Goal: Task Accomplishment & Management: Manage account settings

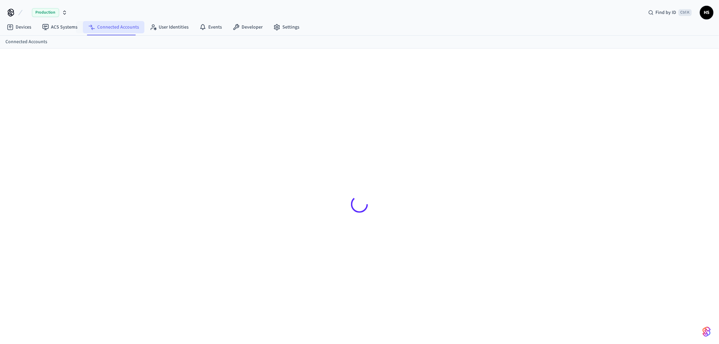
drag, startPoint x: 113, startPoint y: 29, endPoint x: 121, endPoint y: 30, distance: 7.5
click at [113, 29] on link "Connected Accounts" at bounding box center [113, 27] width 61 height 12
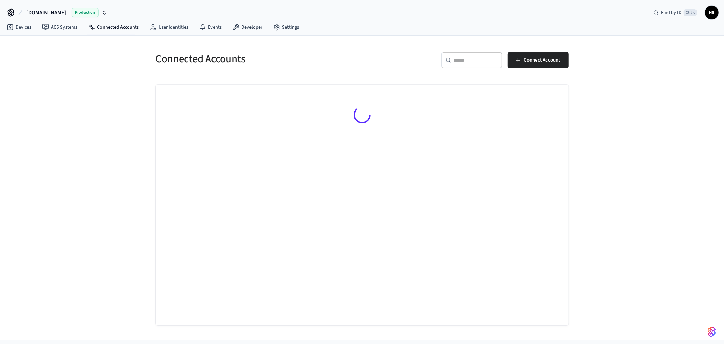
click at [487, 58] on input "text" at bounding box center [476, 60] width 44 height 7
paste input "**********"
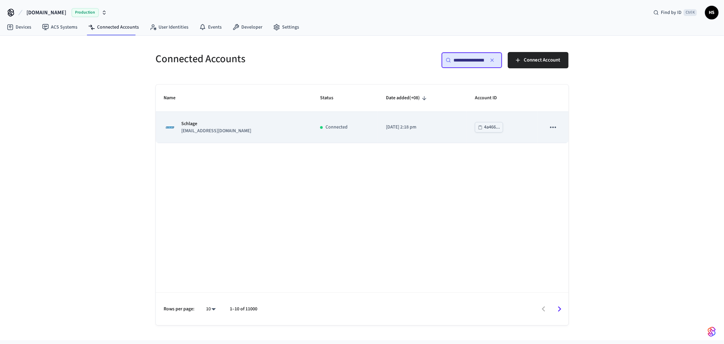
type input "**********"
click at [230, 134] on div "Schlage [EMAIL_ADDRESS][DOMAIN_NAME]" at bounding box center [234, 127] width 140 height 14
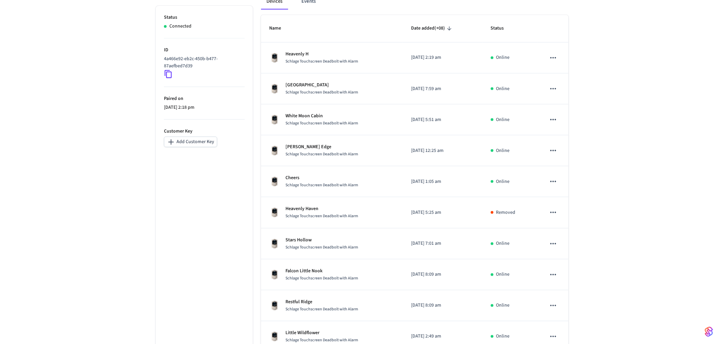
scroll to position [151, 0]
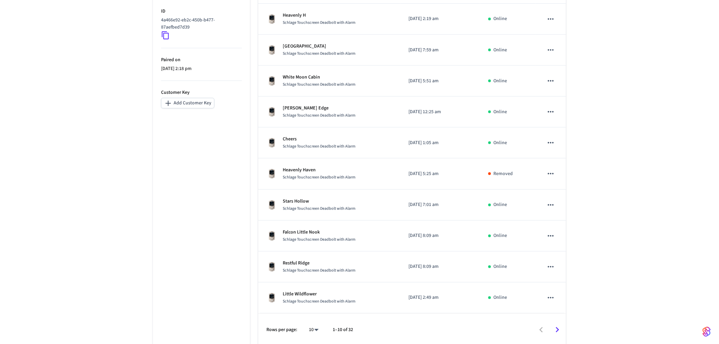
click at [317, 330] on body "[DOMAIN_NAME] Production Find by ID Ctrl K HS Devices ACS Systems Connected Acc…" at bounding box center [359, 97] width 719 height 497
click at [316, 330] on li "All" at bounding box center [311, 324] width 18 height 18
type input "**"
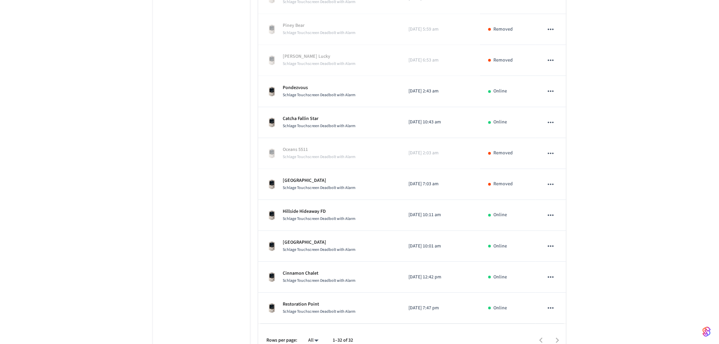
scroll to position [835, 0]
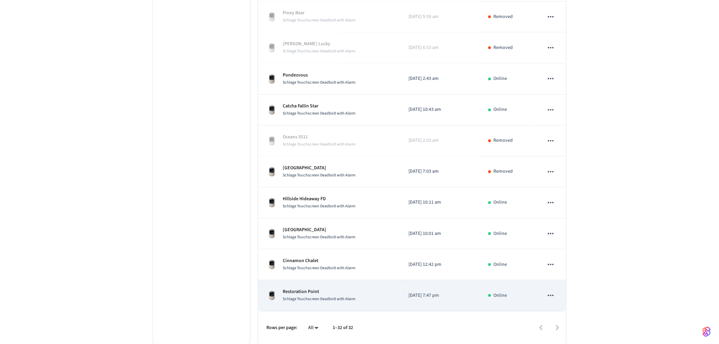
click at [328, 295] on div "Schlage Touchscreen Deadbolt with Alarm" at bounding box center [319, 298] width 73 height 7
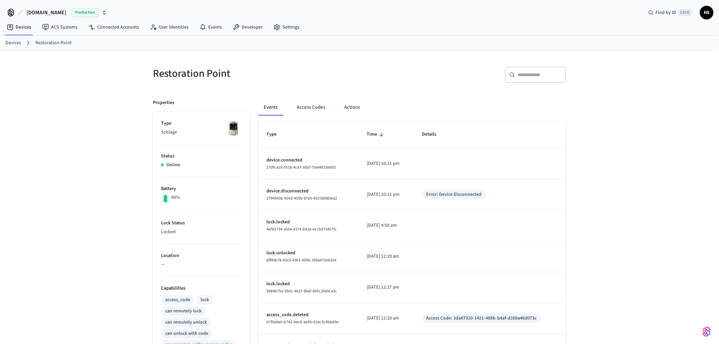
scroll to position [153, 0]
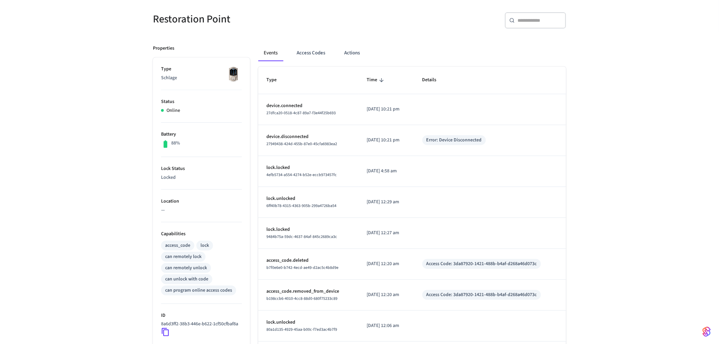
scroll to position [38, 0]
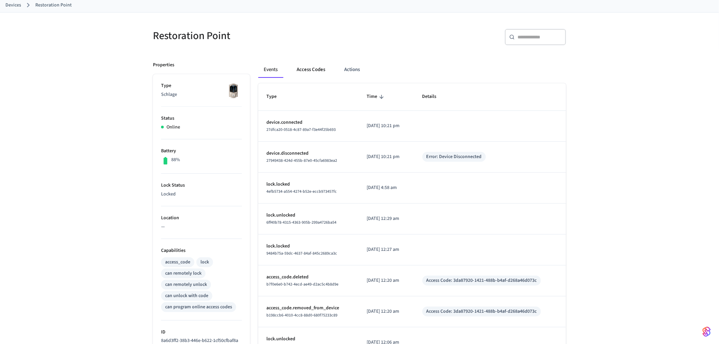
click at [312, 74] on button "Access Codes" at bounding box center [310, 69] width 39 height 16
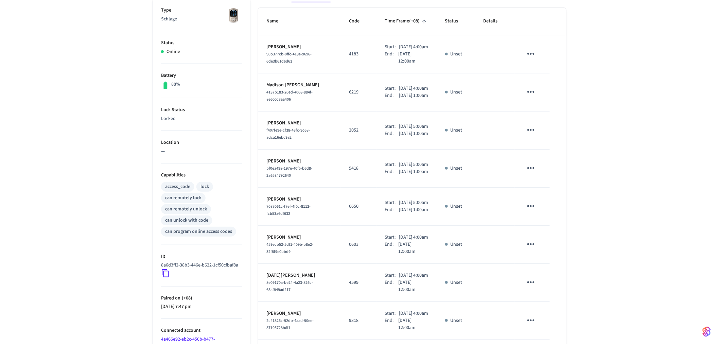
scroll to position [226, 0]
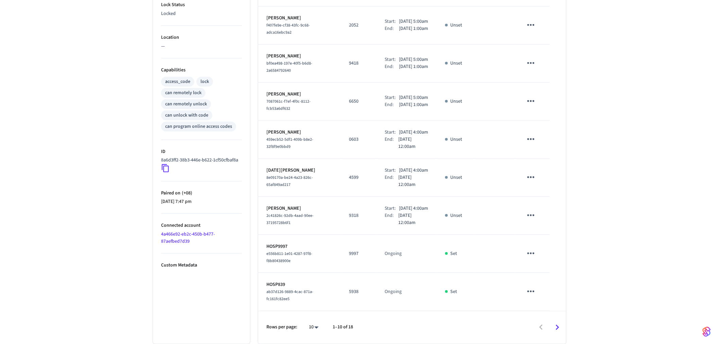
click at [167, 171] on li "ID 8a6d3ff2-38b3-446e-b622-1cf50cfbaf8a" at bounding box center [201, 160] width 81 height 41
click at [164, 169] on icon at bounding box center [165, 168] width 9 height 9
click at [166, 167] on icon at bounding box center [165, 168] width 9 height 9
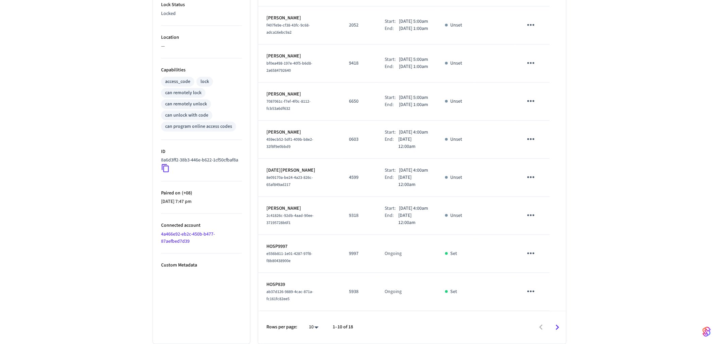
click at [170, 241] on link "4a466e92-eb2c-450b-b477-87aefbed7d39" at bounding box center [188, 238] width 54 height 14
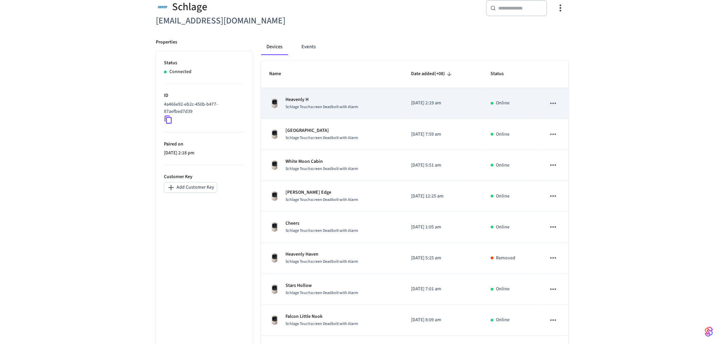
scroll to position [153, 0]
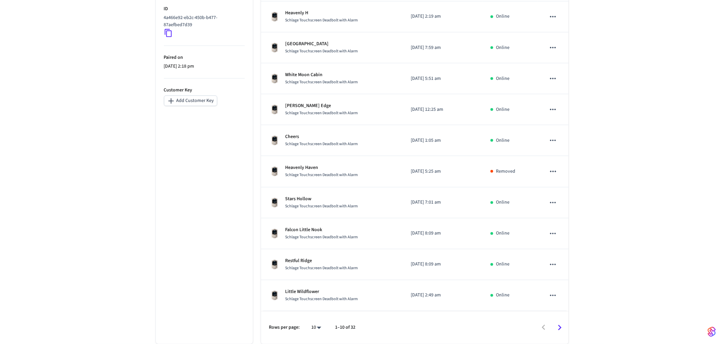
click at [312, 326] on body "[DOMAIN_NAME] Production Find by ID Ctrl K HS Devices ACS Systems Connected Acc…" at bounding box center [362, 95] width 724 height 497
click at [313, 324] on li "All" at bounding box center [311, 324] width 18 height 18
type input "**"
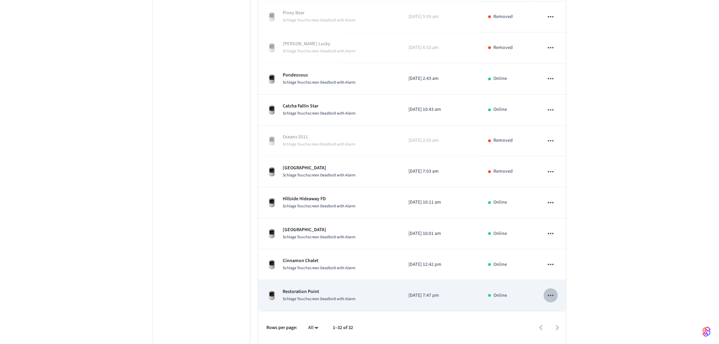
click at [551, 292] on icon "sticky table" at bounding box center [550, 295] width 9 height 9
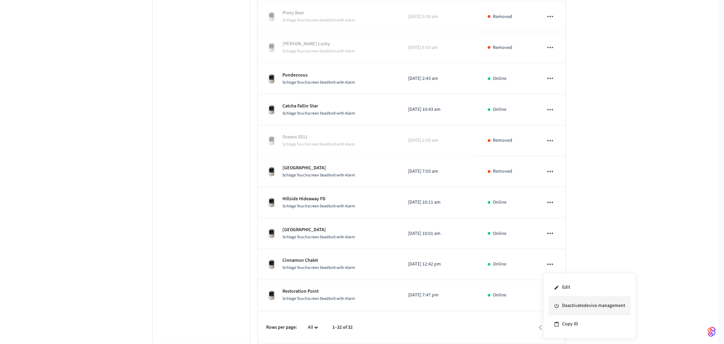
click at [579, 309] on li "Deactivate device management" at bounding box center [590, 305] width 82 height 18
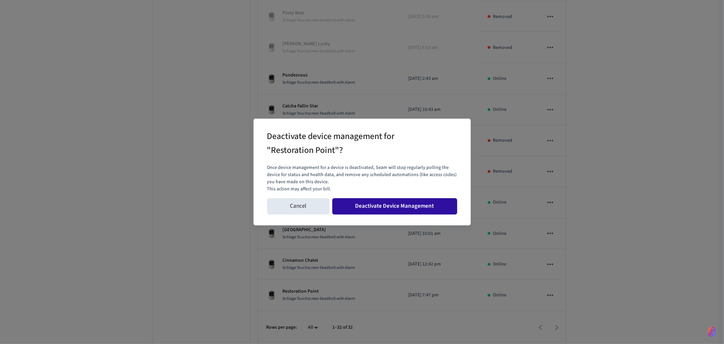
click at [418, 208] on button "Deactivate Device Management" at bounding box center [394, 206] width 125 height 16
